Goal: Task Accomplishment & Management: Complete application form

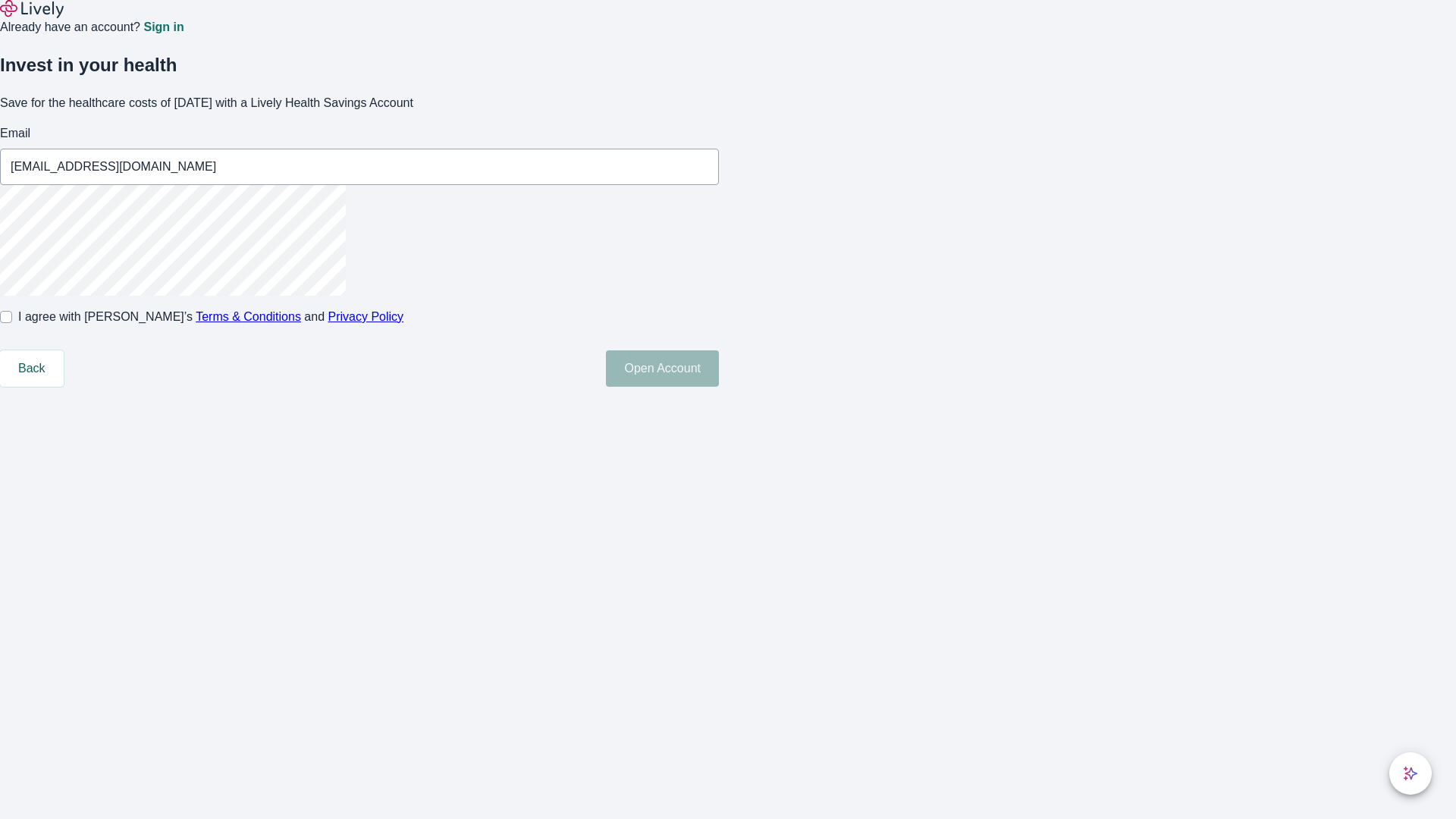
click at [12, 323] on input "I agree with Lively’s Terms & Conditions and Privacy Policy" at bounding box center [6, 317] width 12 height 12
checkbox input "true"
click at [719, 387] on button "Open Account" at bounding box center [662, 368] width 113 height 36
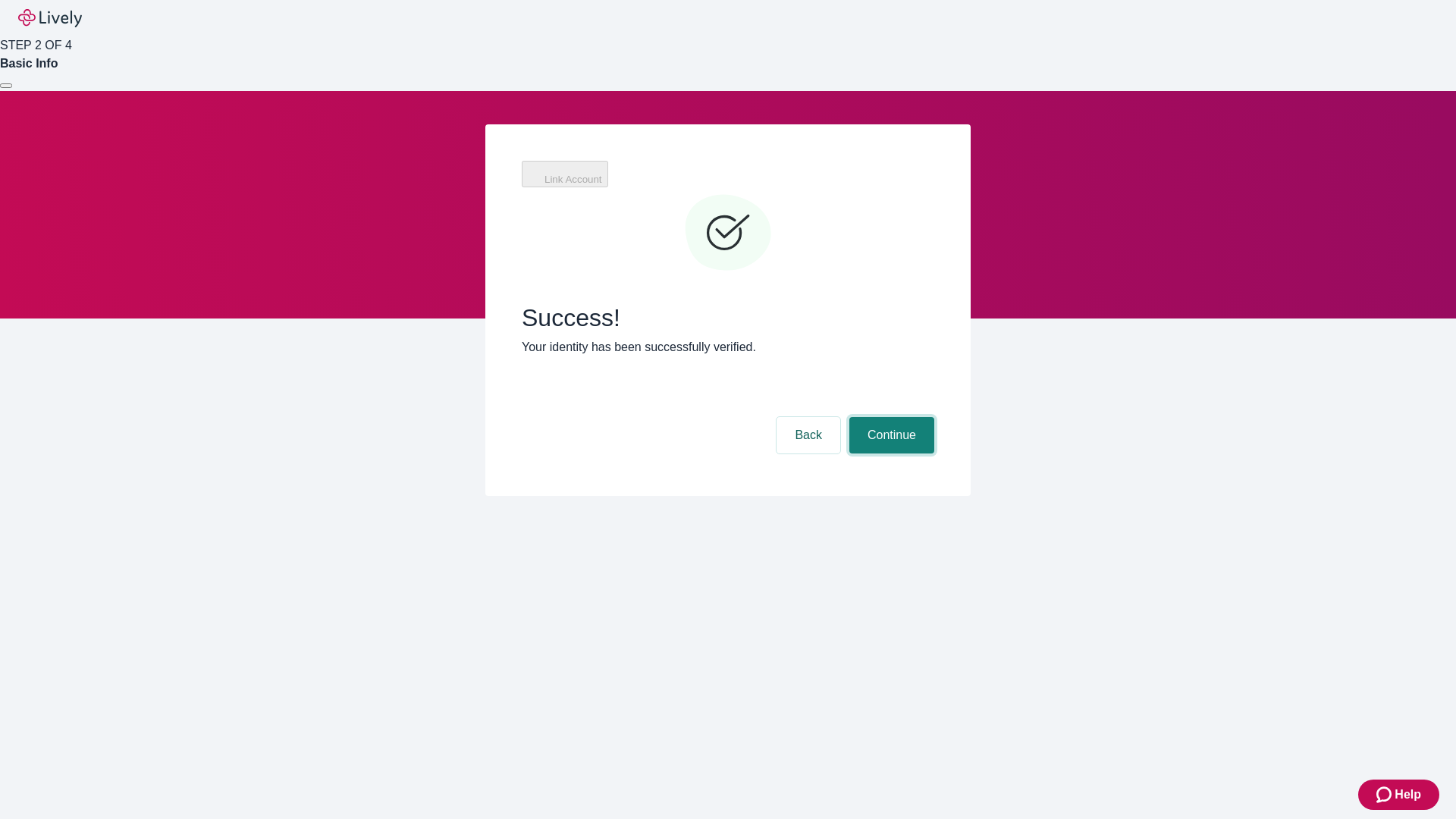
click at [889, 417] on button "Continue" at bounding box center [891, 435] width 85 height 36
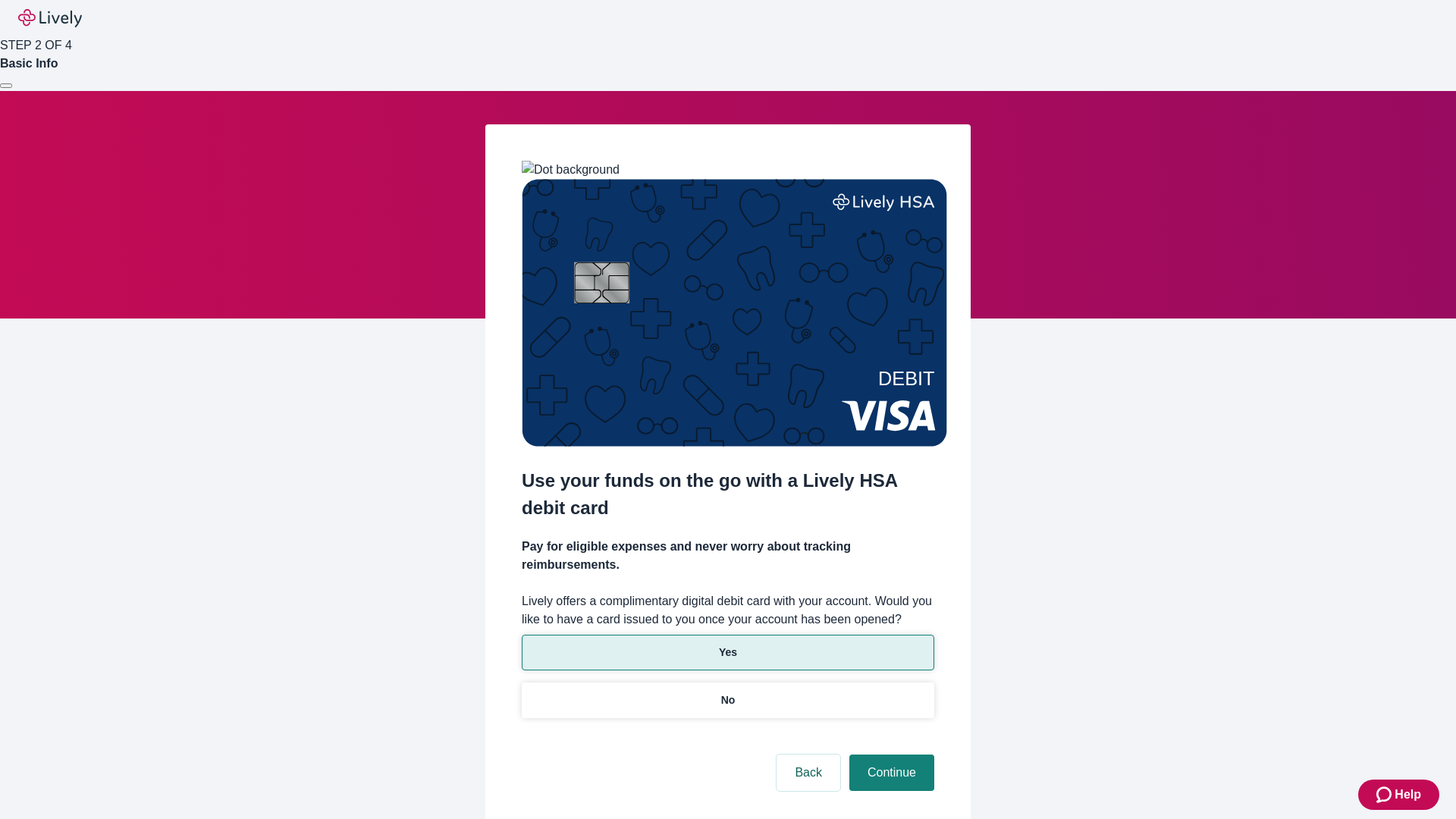
click at [727, 645] on p "Yes" at bounding box center [727, 652] width 18 height 16
click at [889, 755] on button "Continue" at bounding box center [891, 773] width 85 height 36
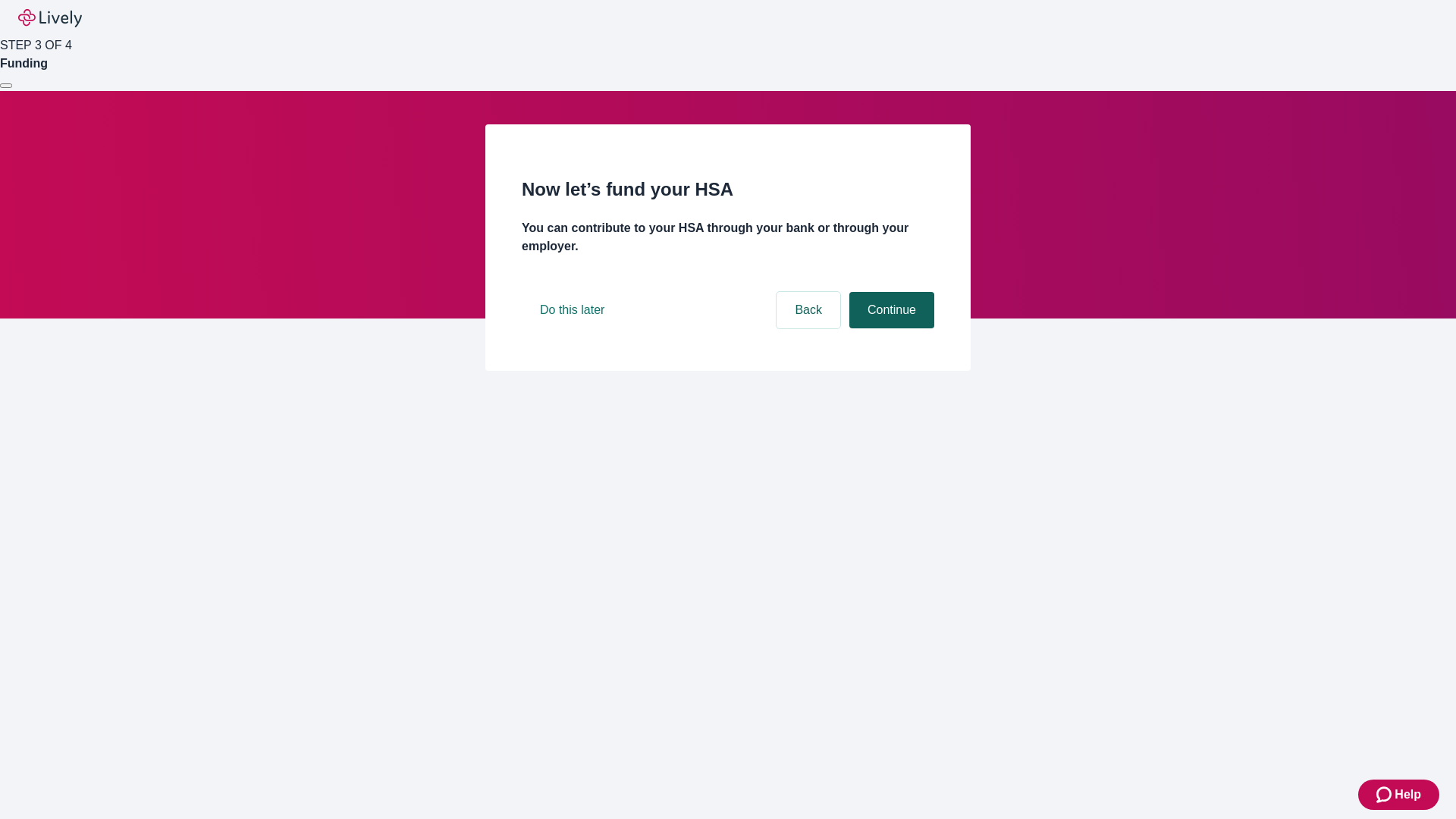
click at [889, 329] on button "Continue" at bounding box center [891, 310] width 85 height 36
